Goal: Find specific page/section: Find specific page/section

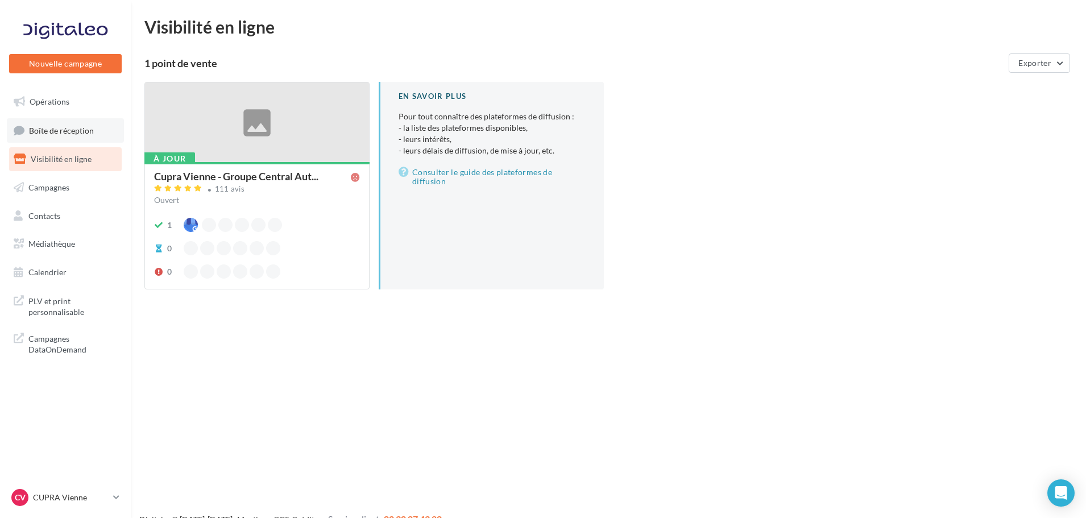
click at [88, 143] on link "Boîte de réception" at bounding box center [65, 130] width 117 height 24
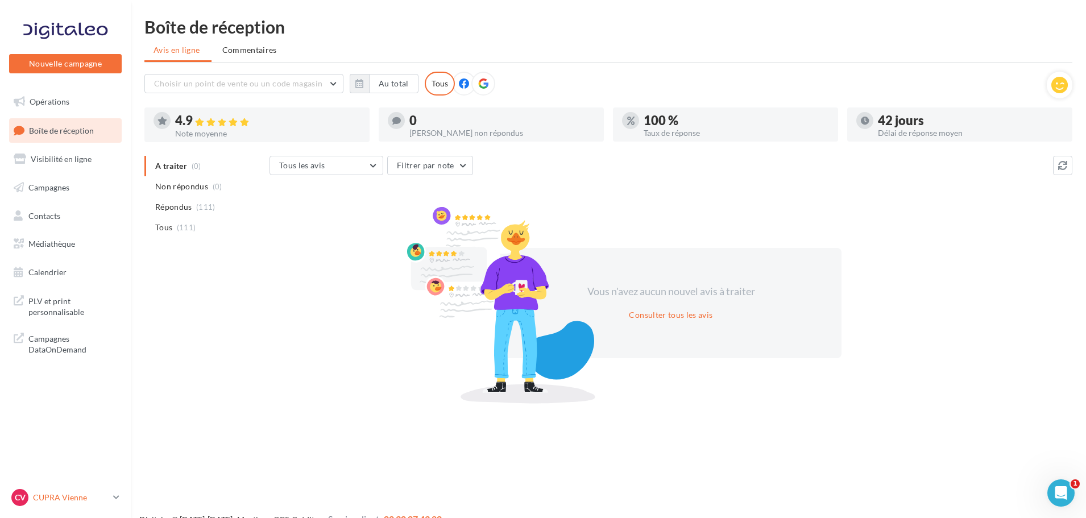
click at [73, 505] on div "CV CUPRA Vienne cupra_vienne" at bounding box center [59, 497] width 97 height 17
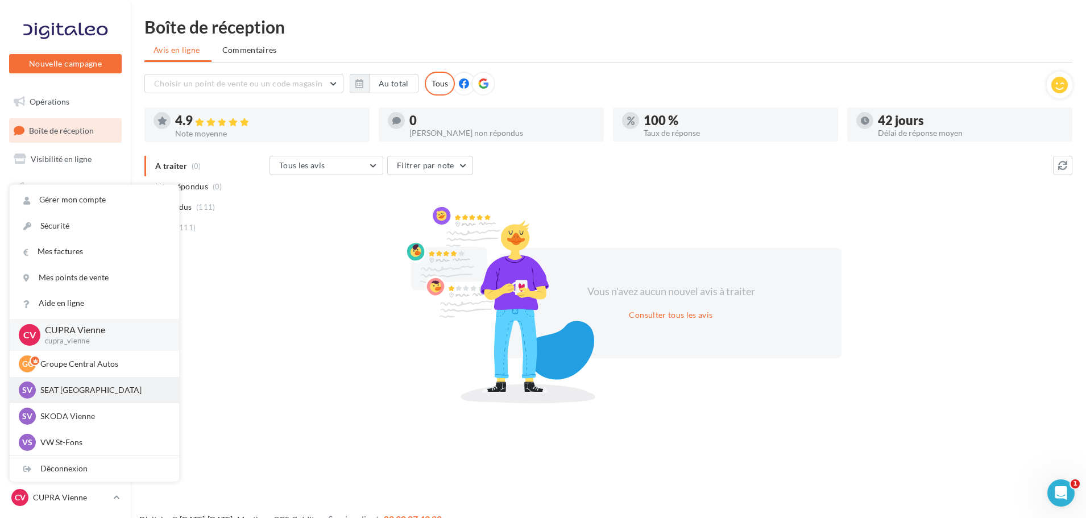
click at [101, 391] on p "SEAT Vienne" at bounding box center [102, 390] width 125 height 11
